Goal: Transaction & Acquisition: Purchase product/service

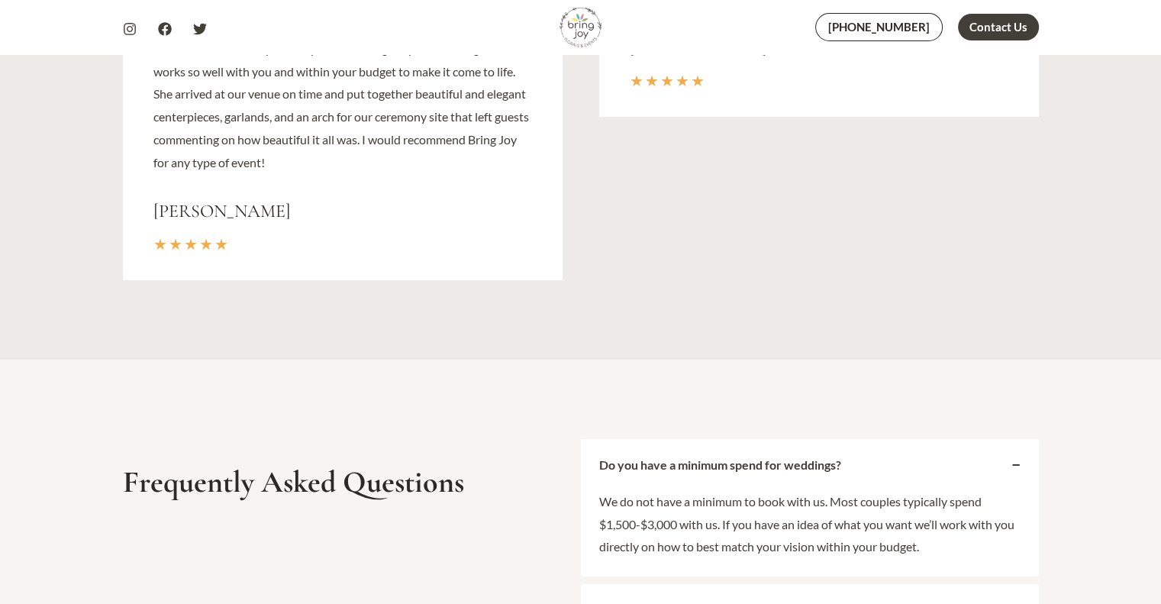
scroll to position [5879, 0]
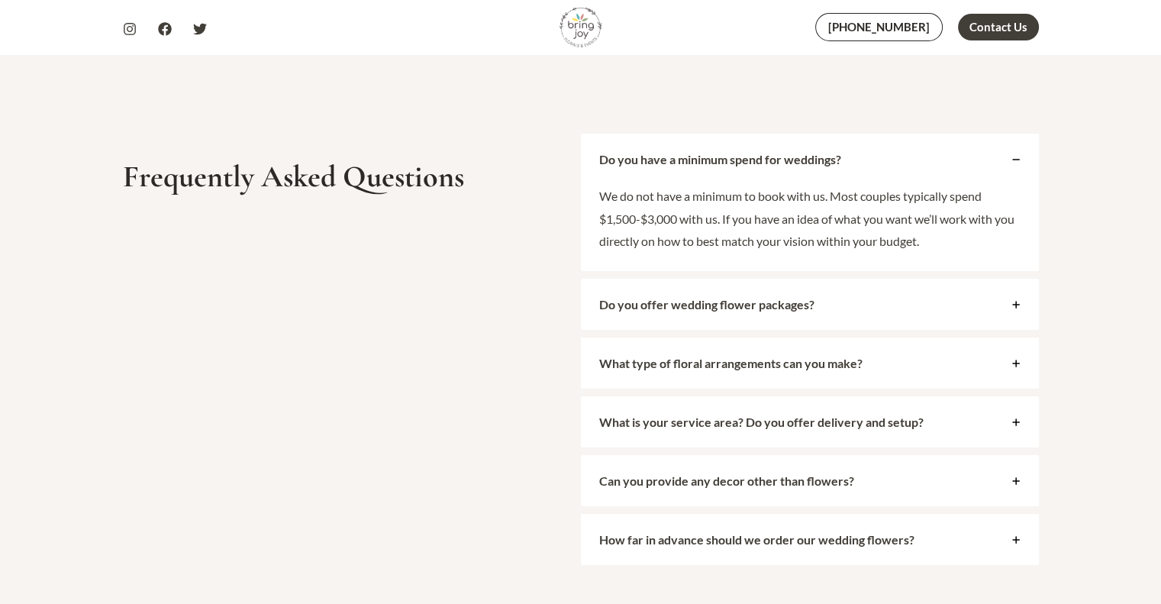
click at [1018, 300] on icon at bounding box center [1016, 304] width 9 height 9
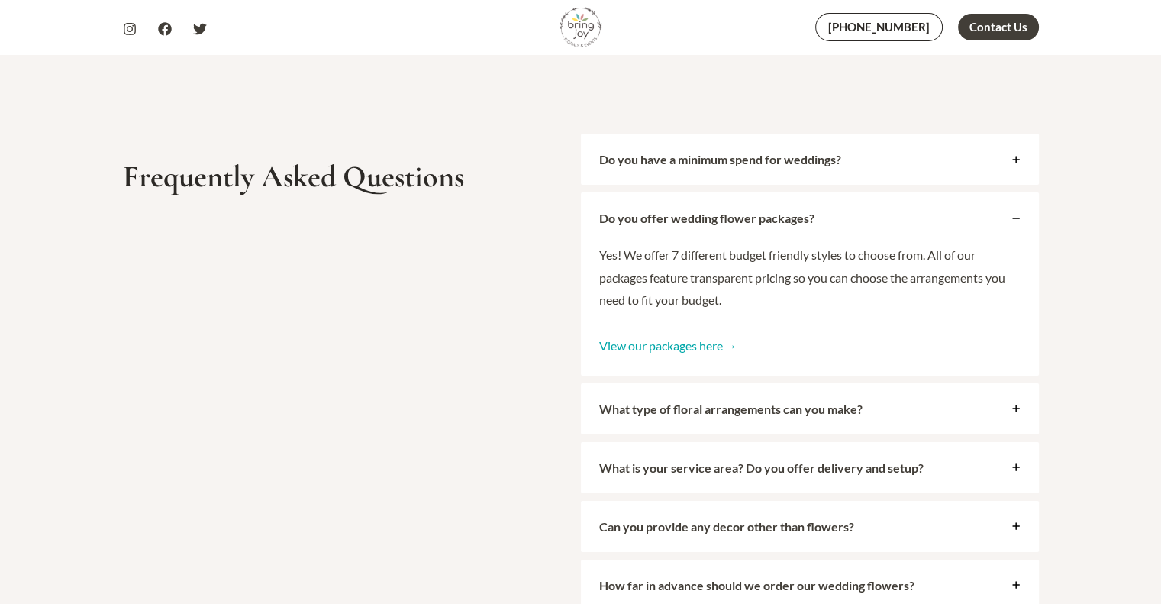
click at [684, 347] on link "View our packages here →" at bounding box center [668, 345] width 138 height 15
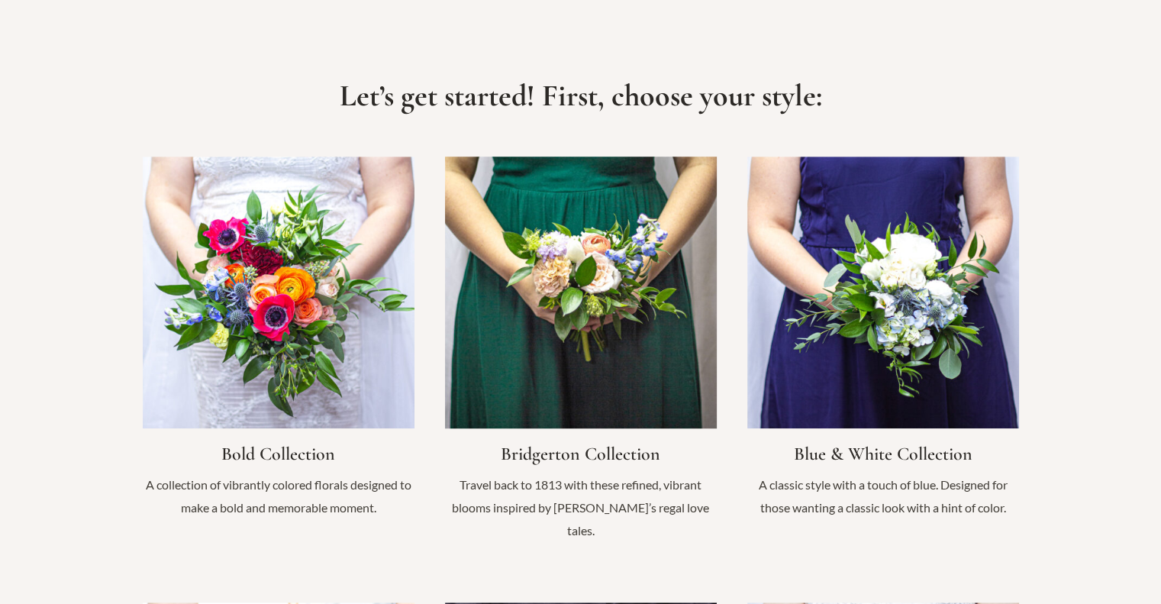
scroll to position [1145, 0]
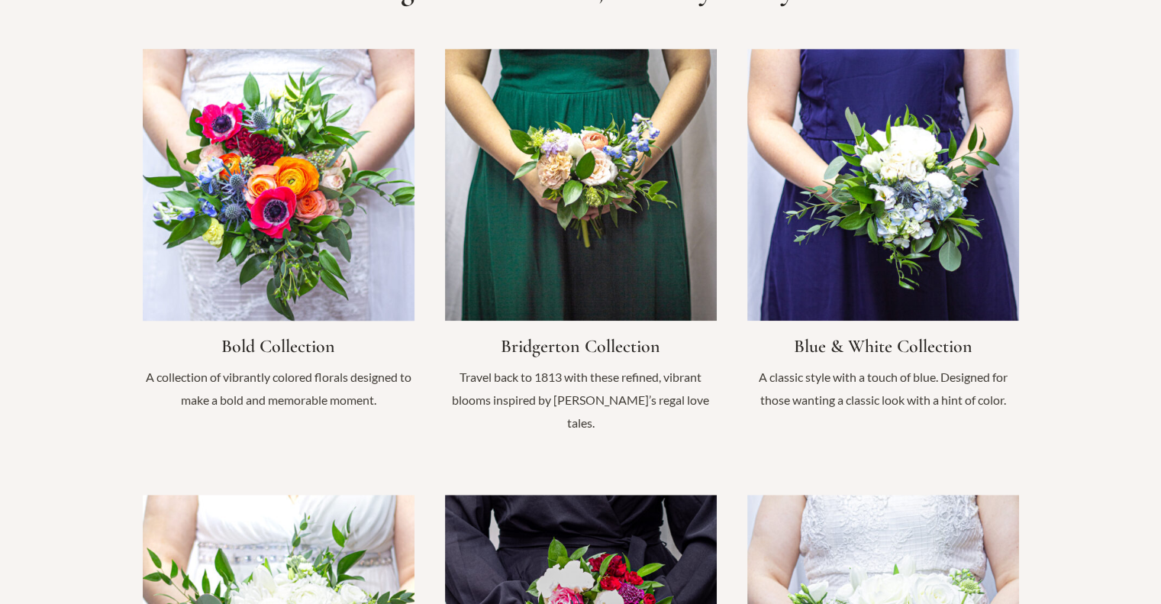
click at [277, 236] on link "Infobox Link" at bounding box center [279, 237] width 272 height 377
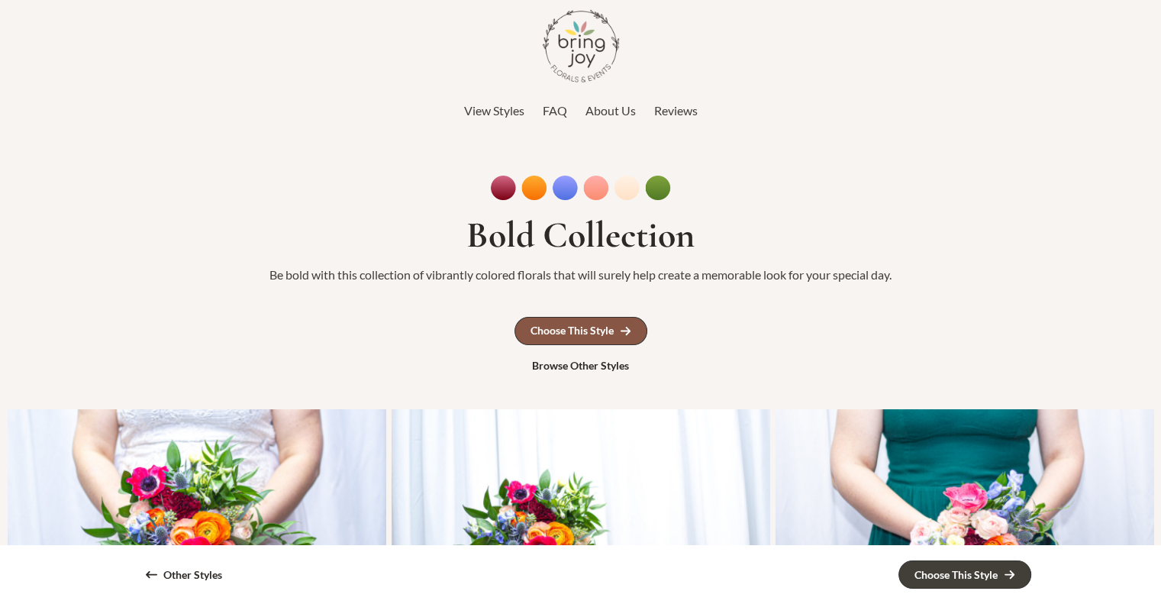
click at [565, 330] on div "Choose This Style" at bounding box center [572, 330] width 83 height 11
